Goal: Task Accomplishment & Management: Use online tool/utility

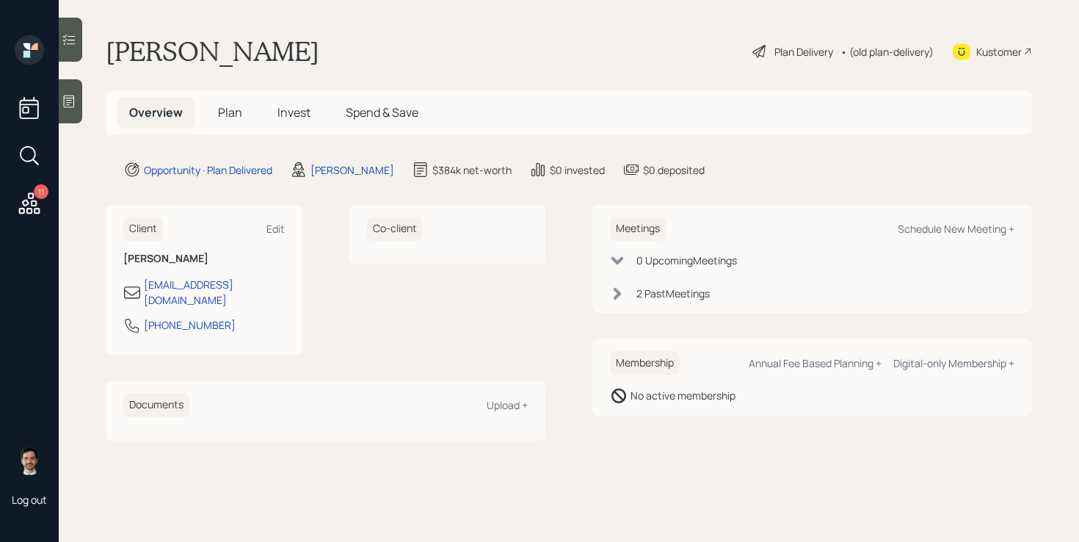
click at [240, 110] on span "Plan" at bounding box center [230, 112] width 24 height 16
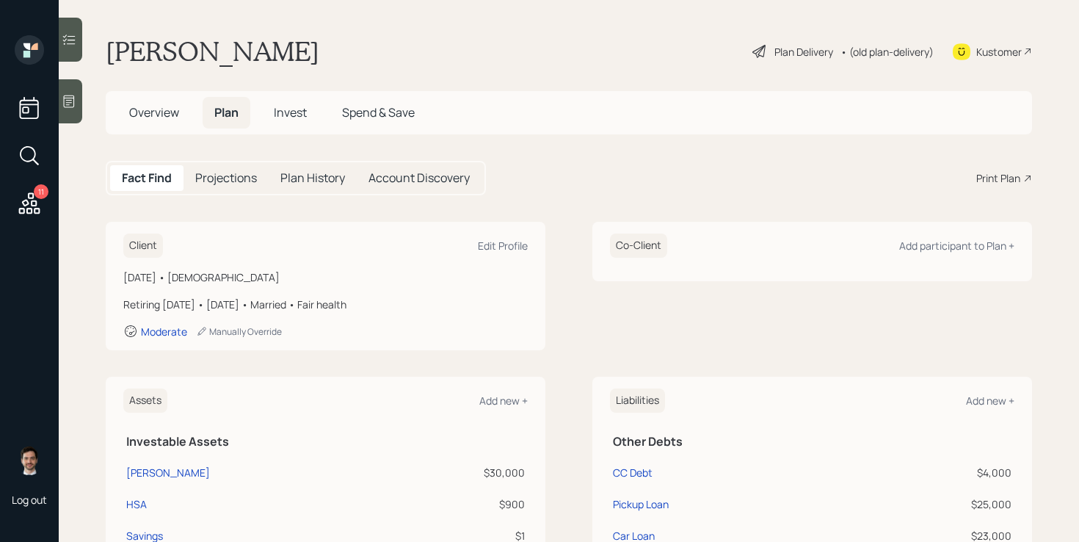
click at [1002, 177] on div "Print Plan" at bounding box center [998, 177] width 44 height 15
